Goal: Transaction & Acquisition: Purchase product/service

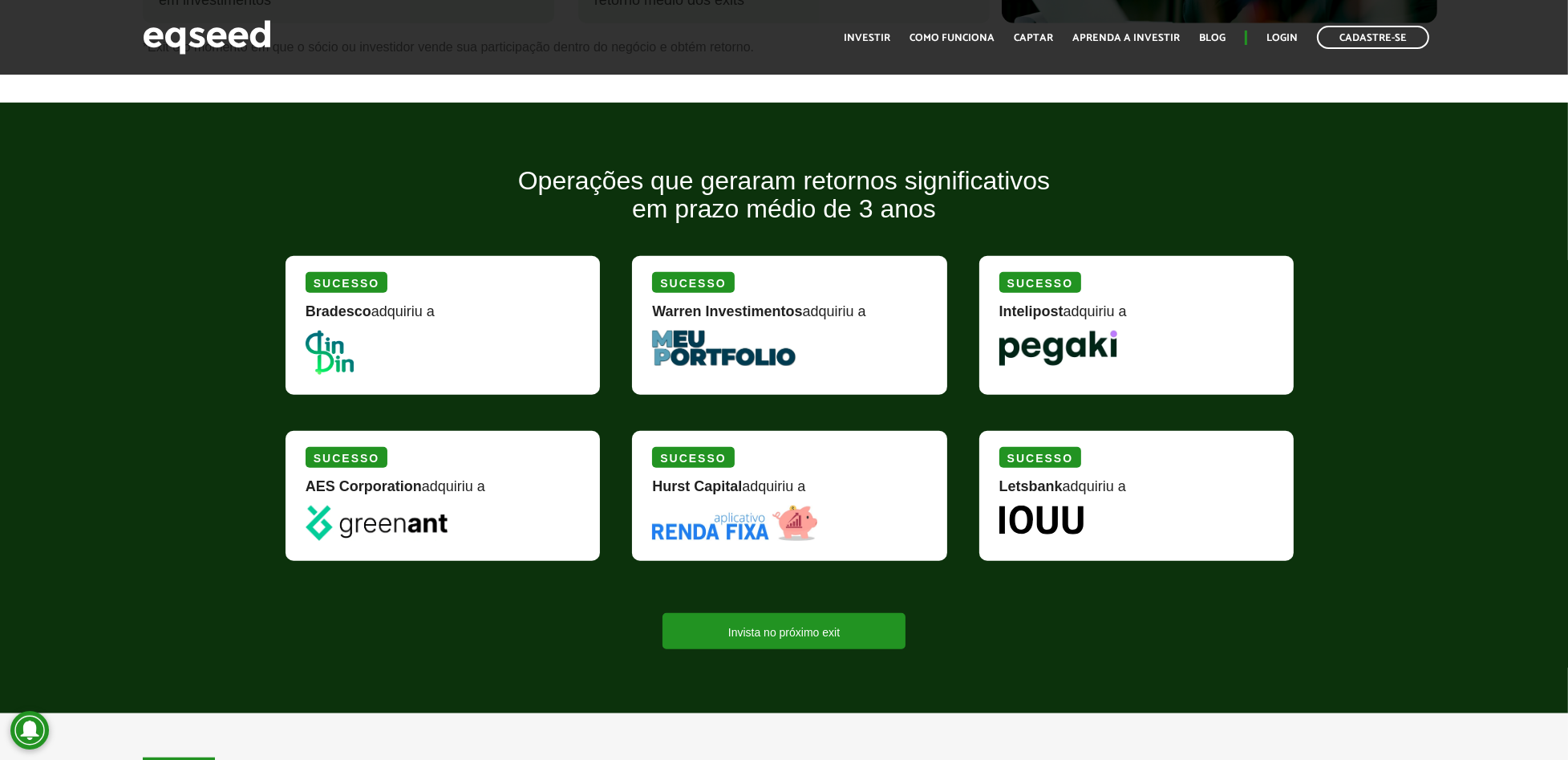
scroll to position [1711, 0]
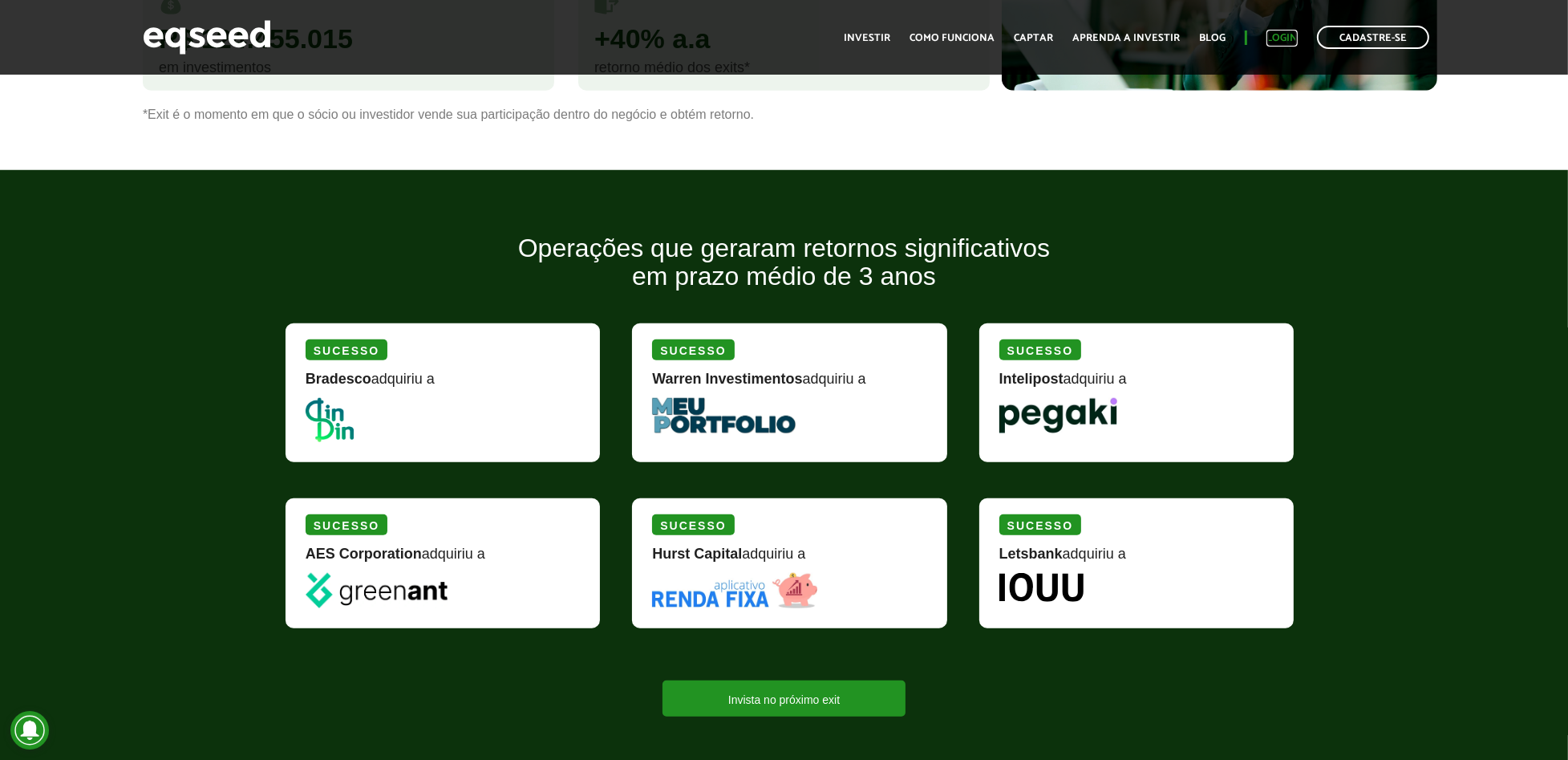
click at [1284, 43] on link "Login" at bounding box center [1282, 39] width 32 height 11
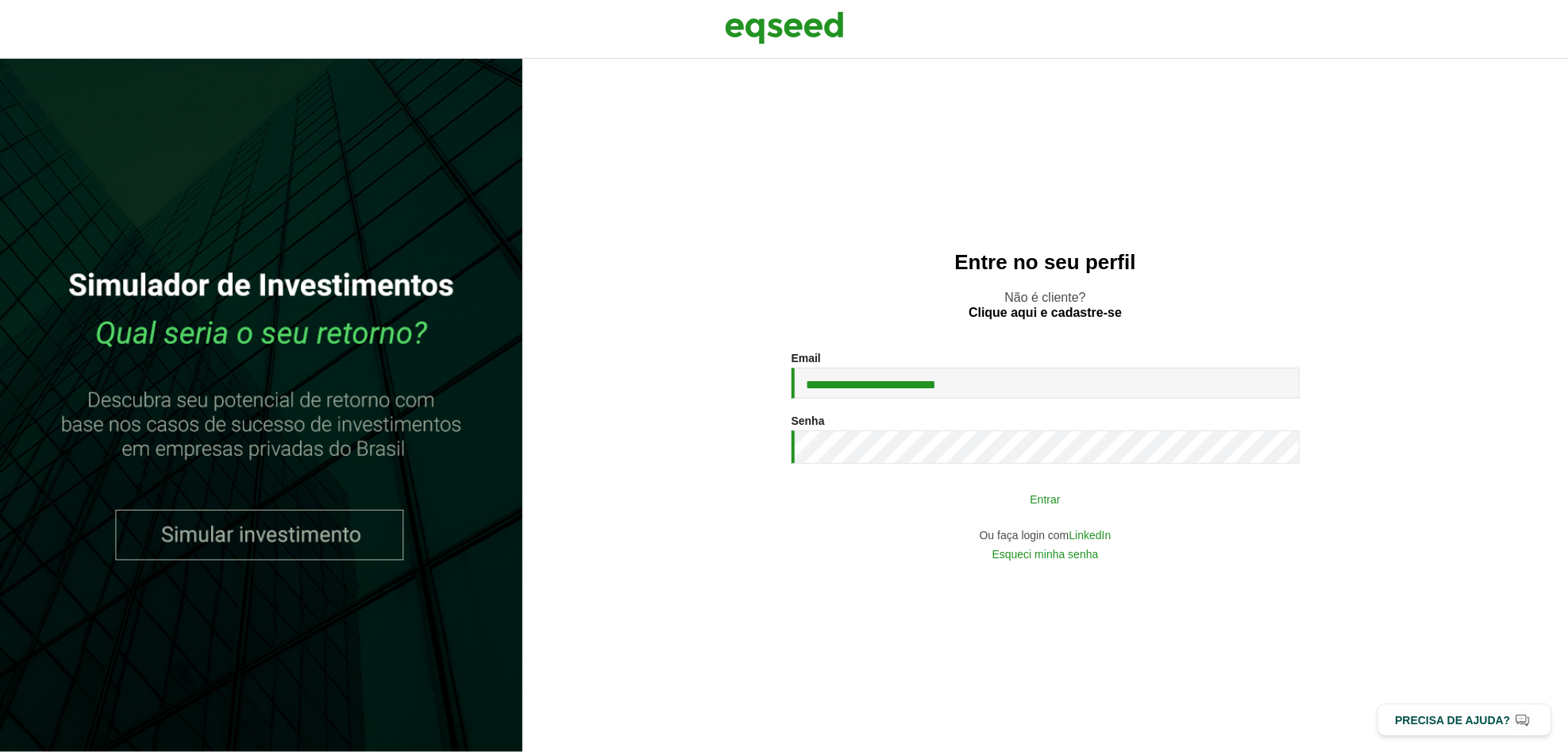
click at [1029, 489] on button "Entrar" at bounding box center [1045, 498] width 413 height 30
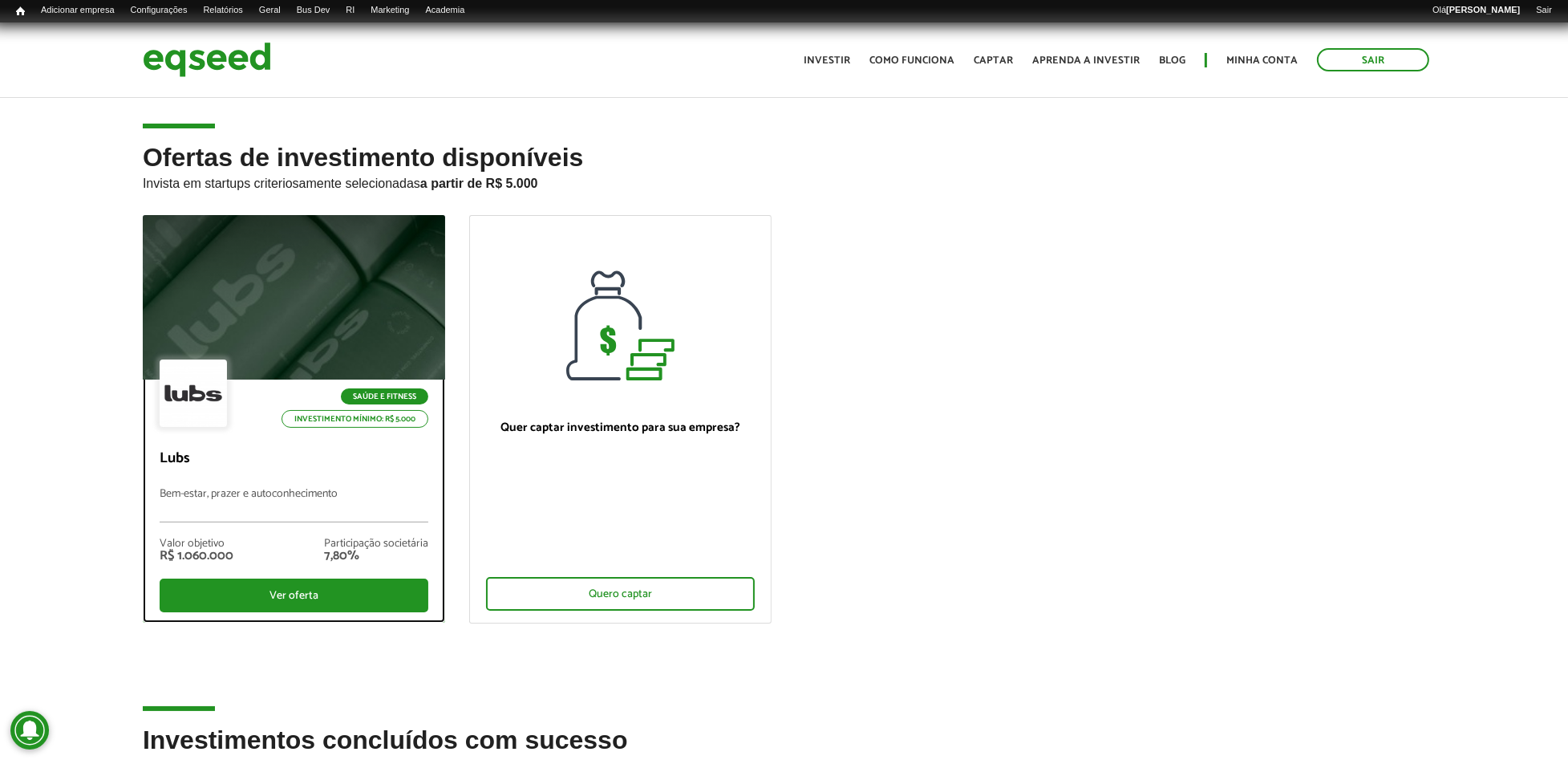
click at [238, 382] on div "Saúde e Fitness Investimento mínimo: R$ 5.000" at bounding box center [294, 394] width 268 height 70
